Goal: Information Seeking & Learning: Learn about a topic

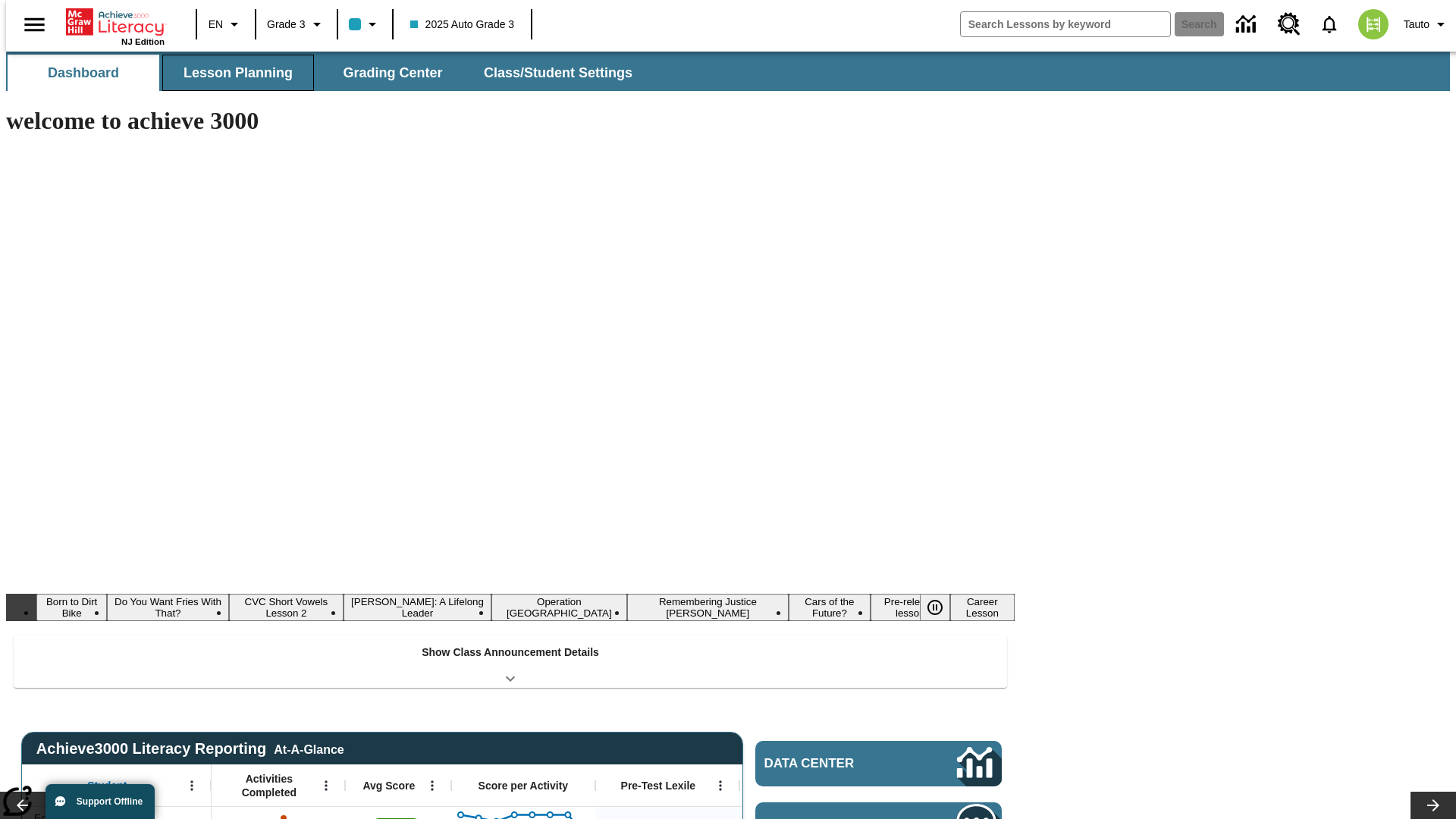
click at [232, 73] on button "Lesson Planning" at bounding box center [238, 73] width 151 height 36
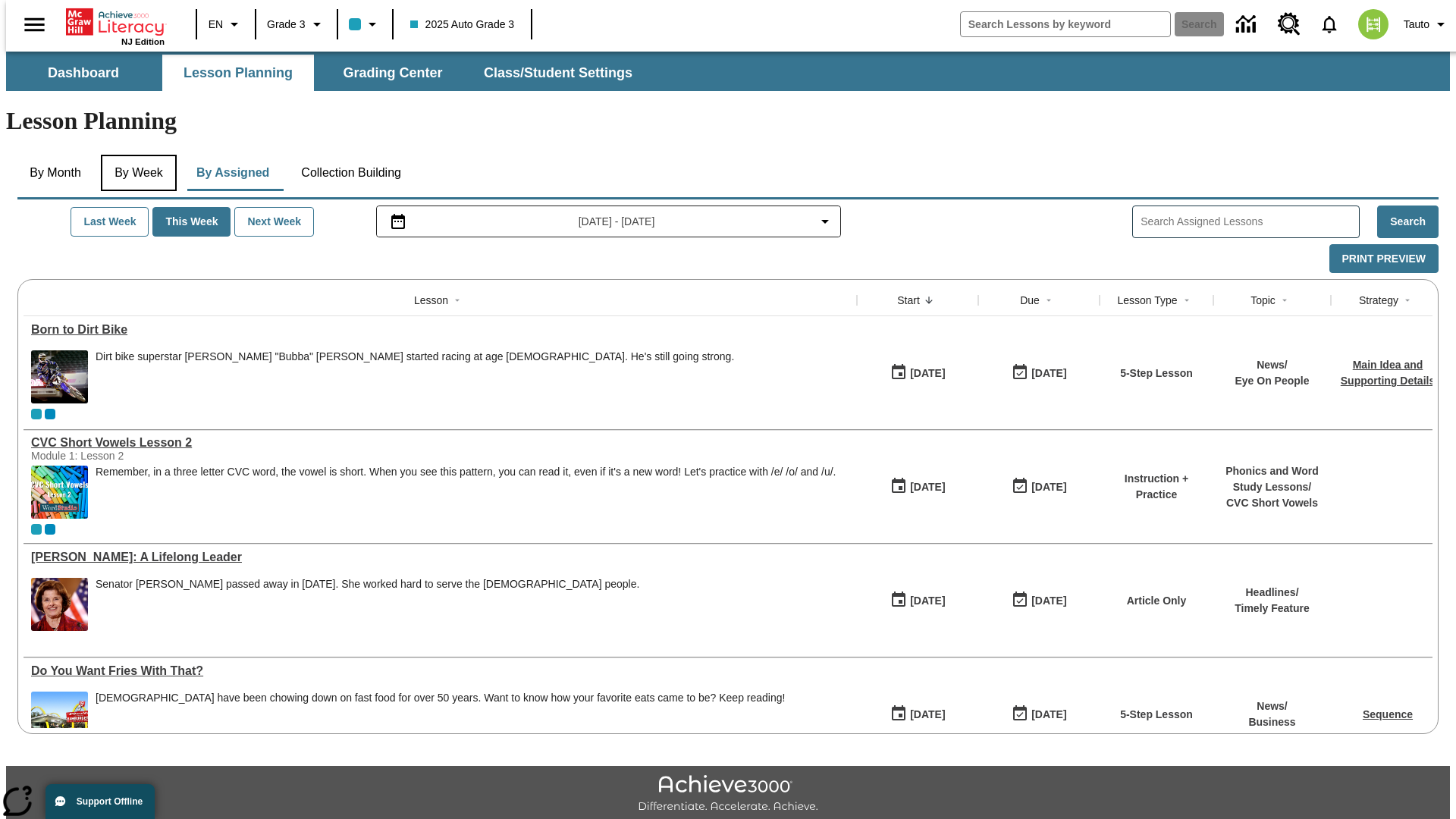
click at [135, 154] on button "By Week" at bounding box center [139, 173] width 76 height 36
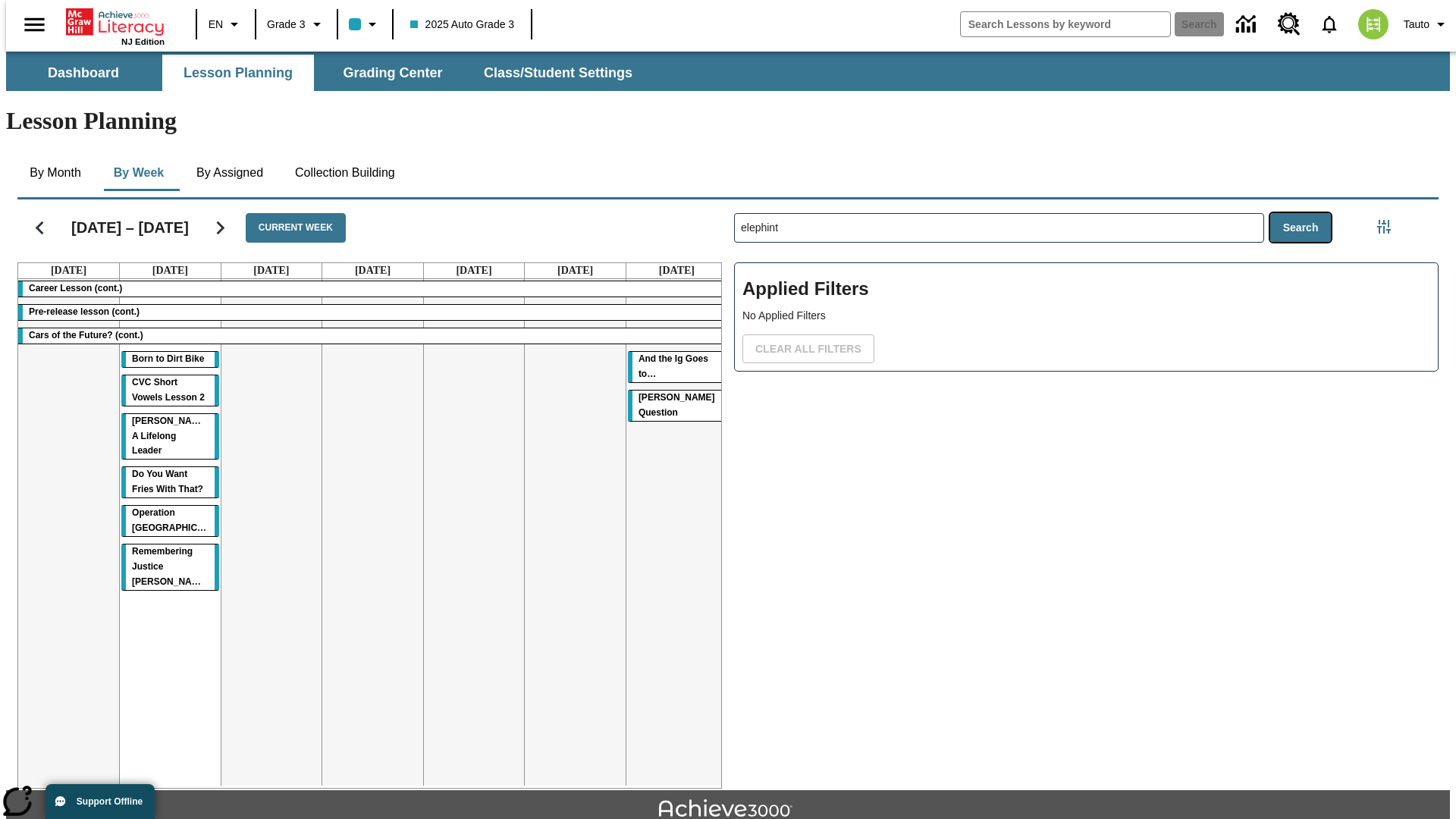
click at [1304, 213] on button "Search" at bounding box center [1301, 227] width 62 height 29
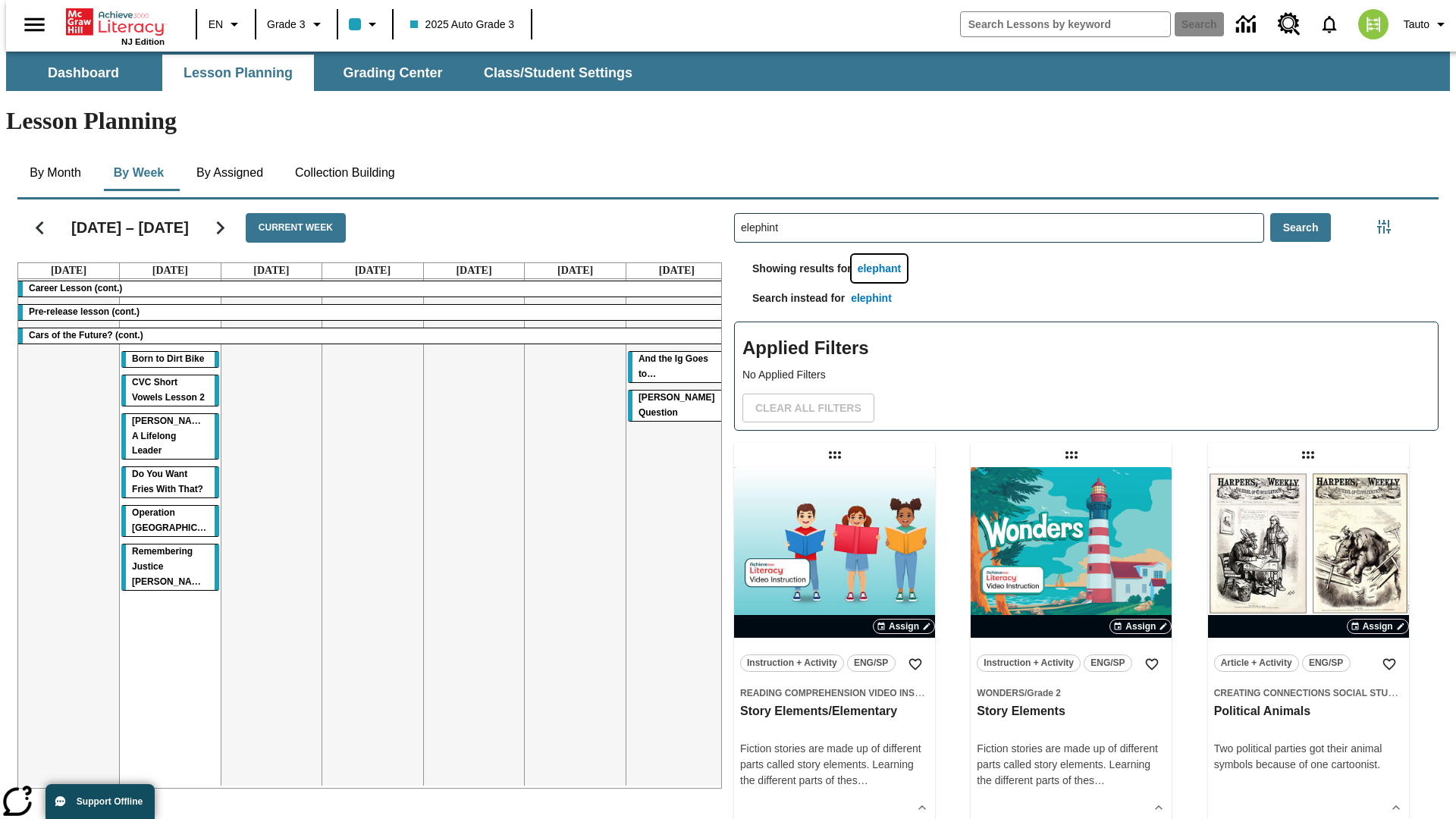
click at [882, 255] on button "elephant" at bounding box center [879, 269] width 56 height 28
type input "elephant"
